Goal: Obtain resource: Download file/media

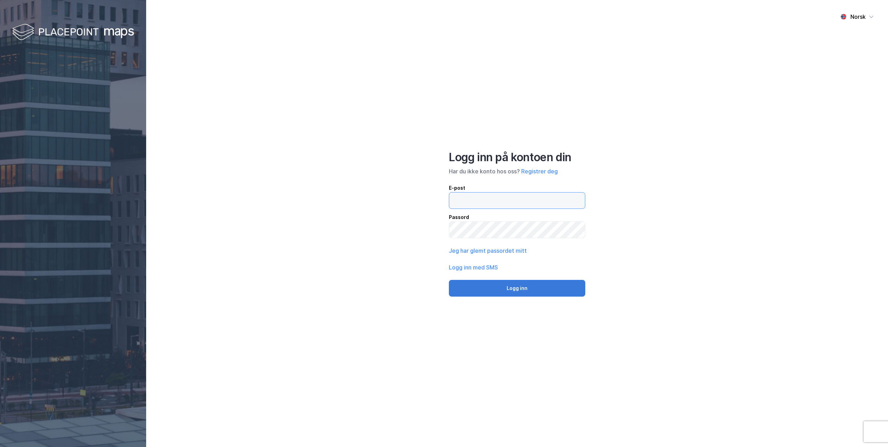
type input "[EMAIL_ADDRESS][DOMAIN_NAME]"
click at [520, 288] on button "Logg inn" at bounding box center [517, 288] width 136 height 17
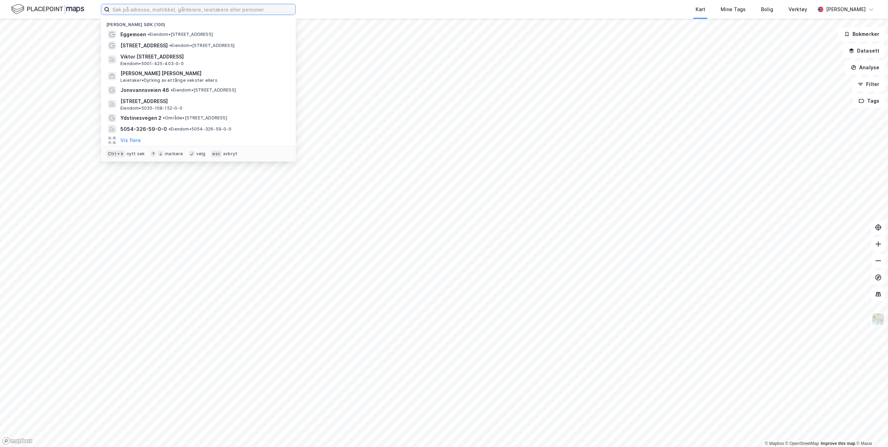
click at [256, 10] on input at bounding box center [203, 9] width 186 height 10
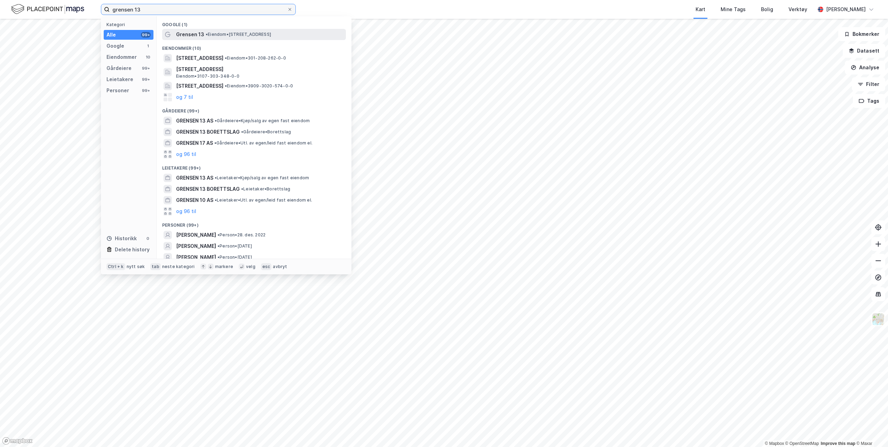
type input "grensen 13"
click at [250, 35] on span "• Eiendom • [STREET_ADDRESS]" at bounding box center [238, 35] width 65 height 6
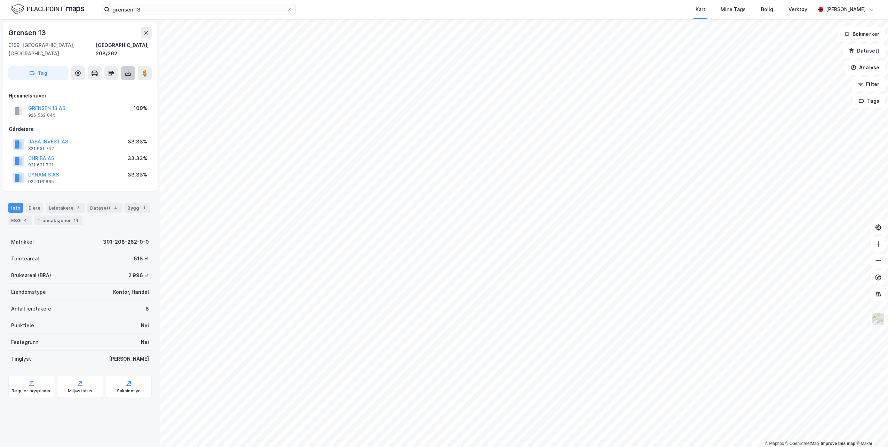
click at [124, 66] on button at bounding box center [128, 73] width 14 height 14
click at [104, 84] on div "Last ned grunnbok" at bounding box center [93, 87] width 40 height 6
